Goal: Navigation & Orientation: Find specific page/section

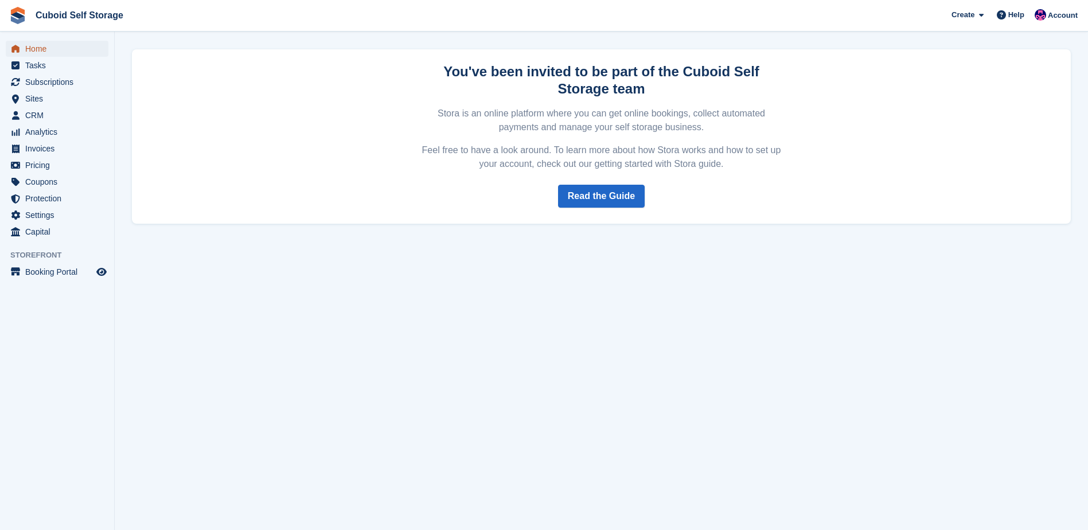
click at [22, 51] on span "menu" at bounding box center [16, 49] width 14 height 14
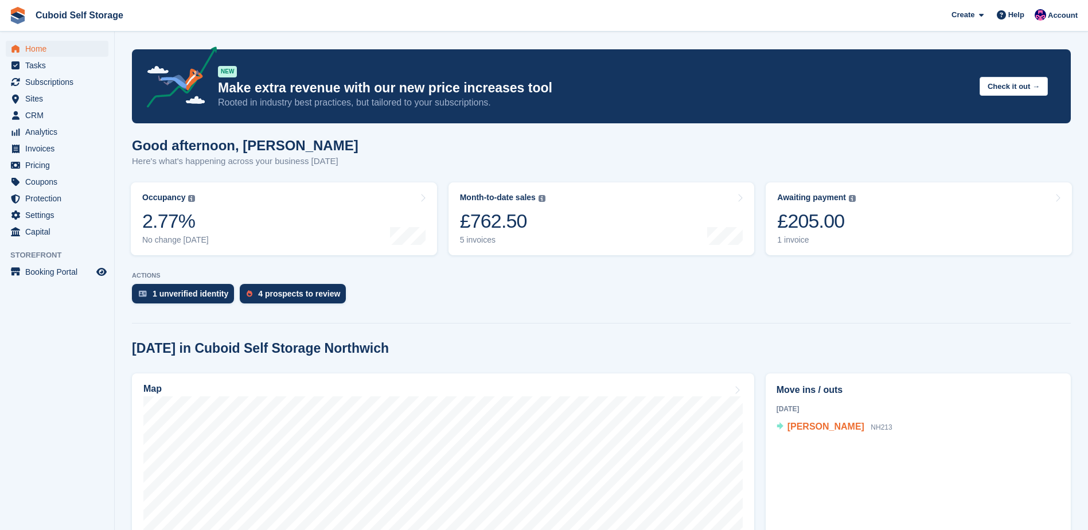
click at [826, 427] on span "[PERSON_NAME]" at bounding box center [826, 427] width 77 height 10
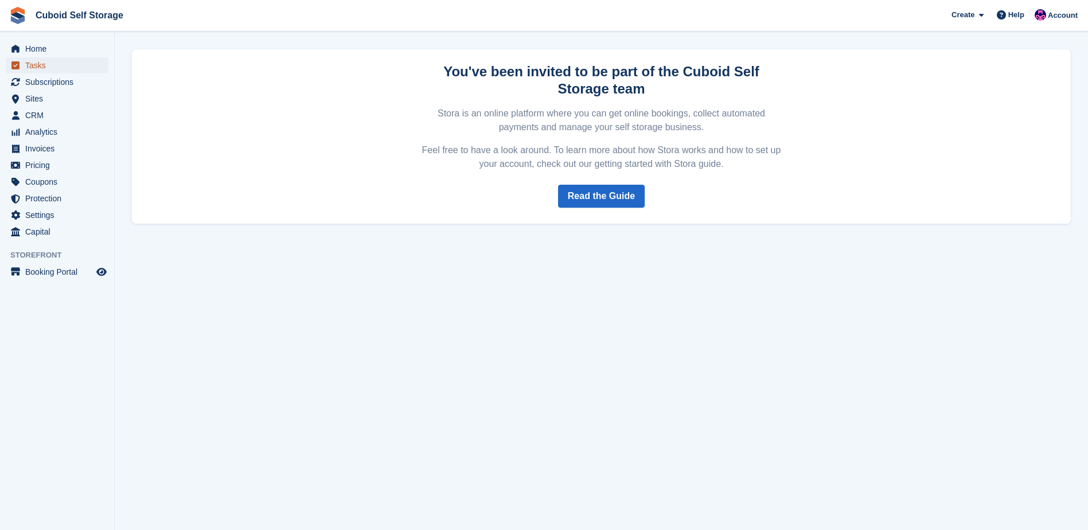
click at [26, 58] on span "Tasks" at bounding box center [59, 65] width 69 height 16
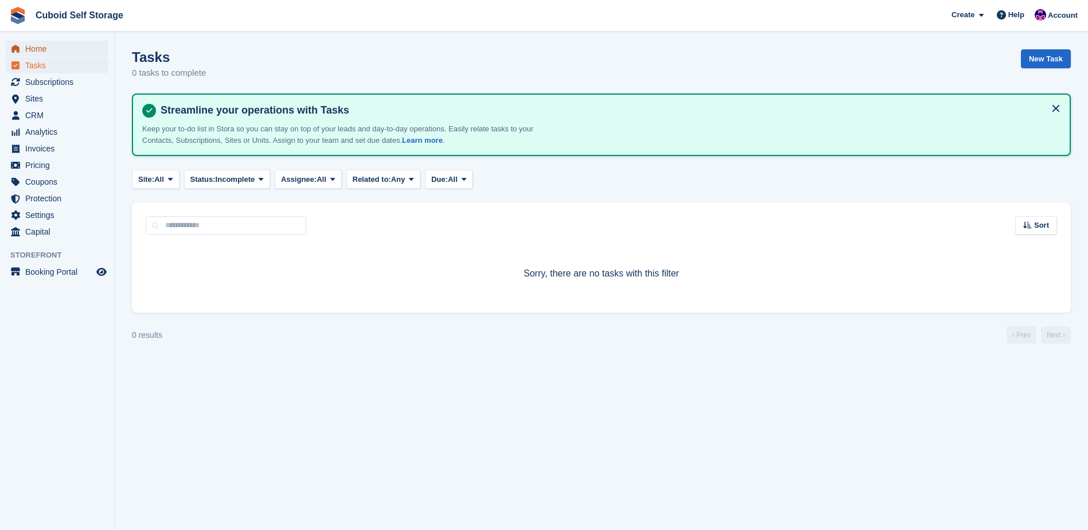
click at [34, 54] on span "Home" at bounding box center [59, 49] width 69 height 16
